Goal: Navigation & Orientation: Find specific page/section

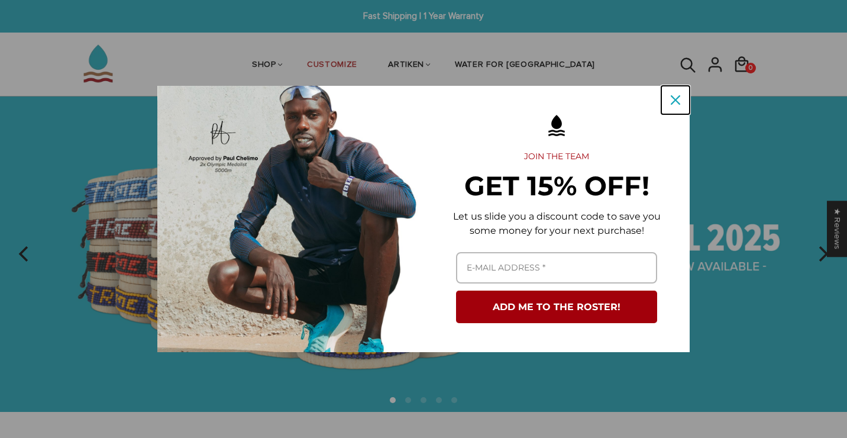
click at [675, 103] on icon "close icon" at bounding box center [675, 99] width 9 height 9
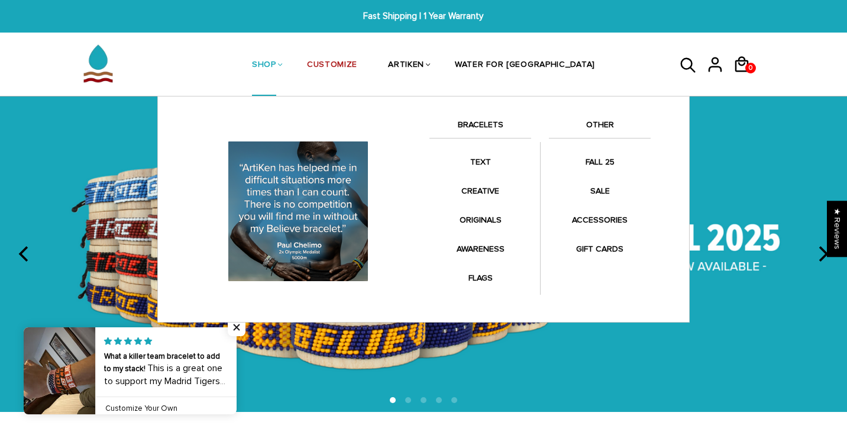
click at [469, 123] on link "BRACELETS" at bounding box center [480, 128] width 102 height 20
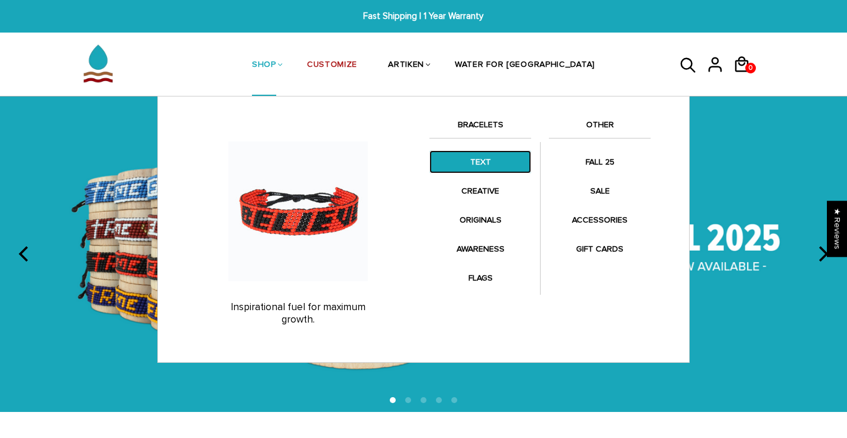
click at [479, 166] on link "TEXT" at bounding box center [480, 161] width 102 height 23
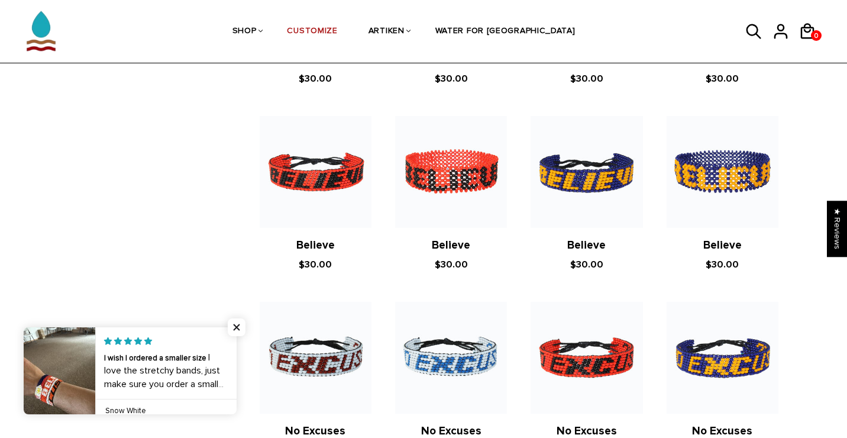
scroll to position [570, 0]
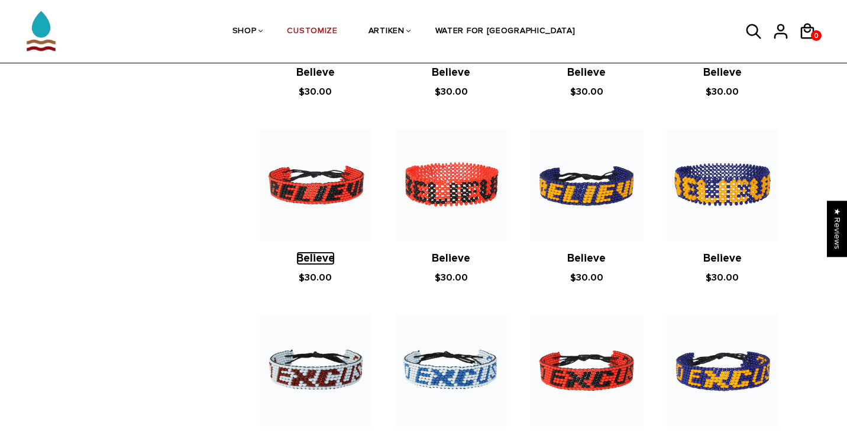
click at [325, 255] on link "Believe" at bounding box center [315, 258] width 38 height 14
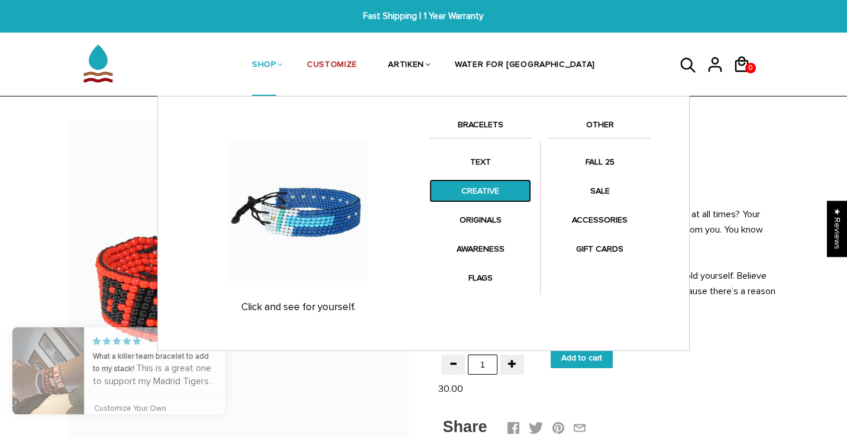
click at [464, 192] on link "CREATIVE" at bounding box center [480, 190] width 102 height 23
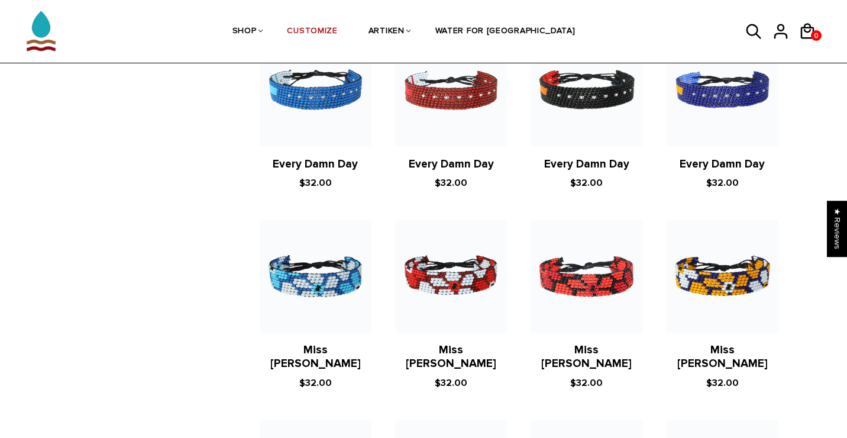
scroll to position [744, 0]
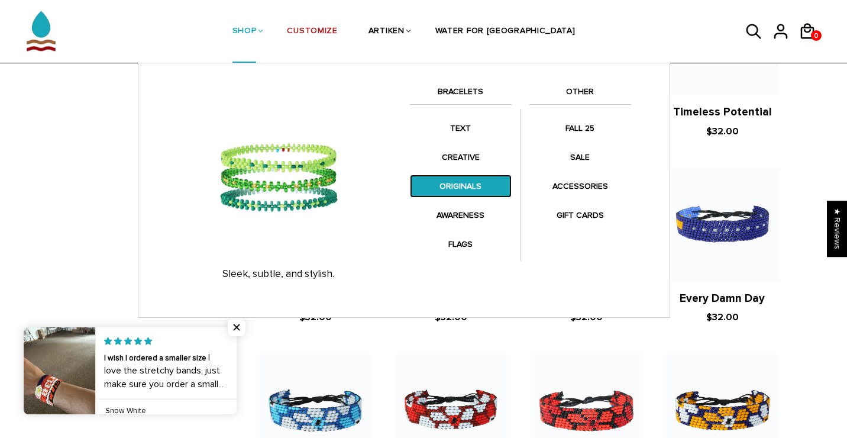
click at [444, 187] on link "ORIGINALS" at bounding box center [461, 185] width 102 height 23
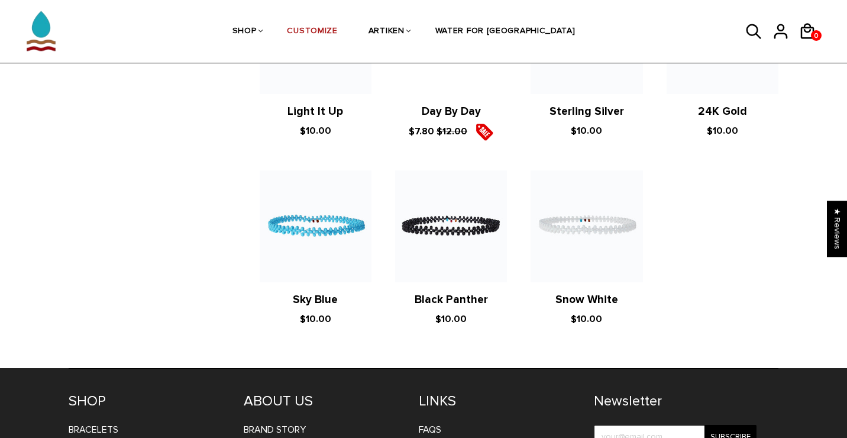
scroll to position [911, 0]
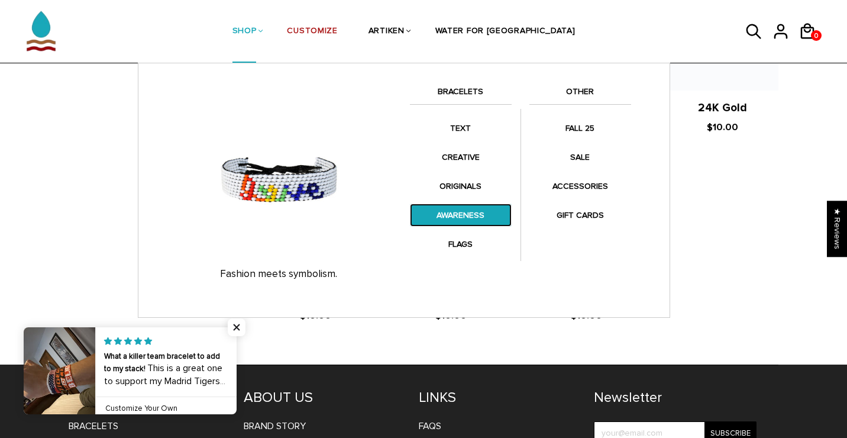
click at [461, 214] on link "AWARENESS" at bounding box center [461, 214] width 102 height 23
